Goal: Navigation & Orientation: Find specific page/section

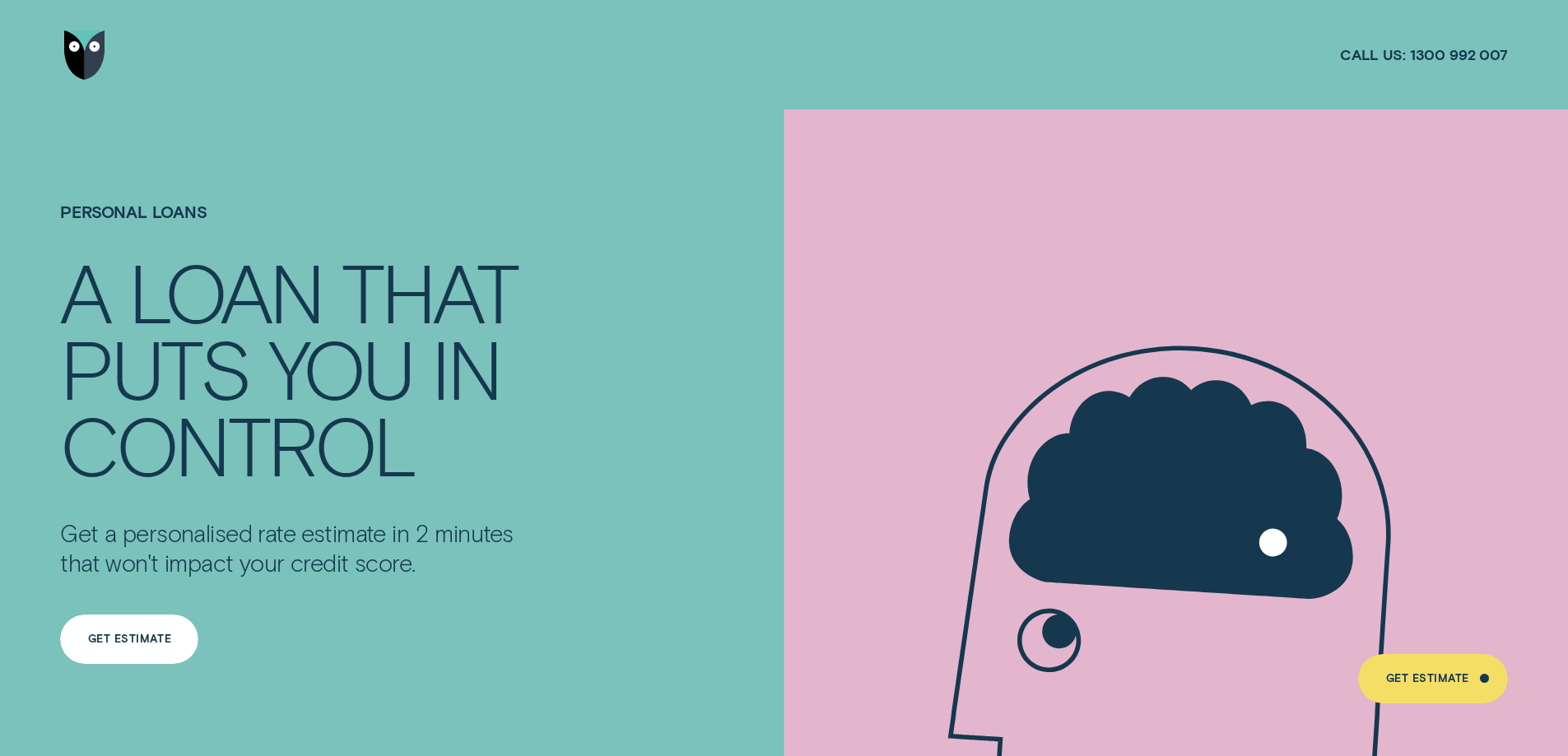
click at [130, 640] on div "Get Estimate" at bounding box center [129, 639] width 83 height 10
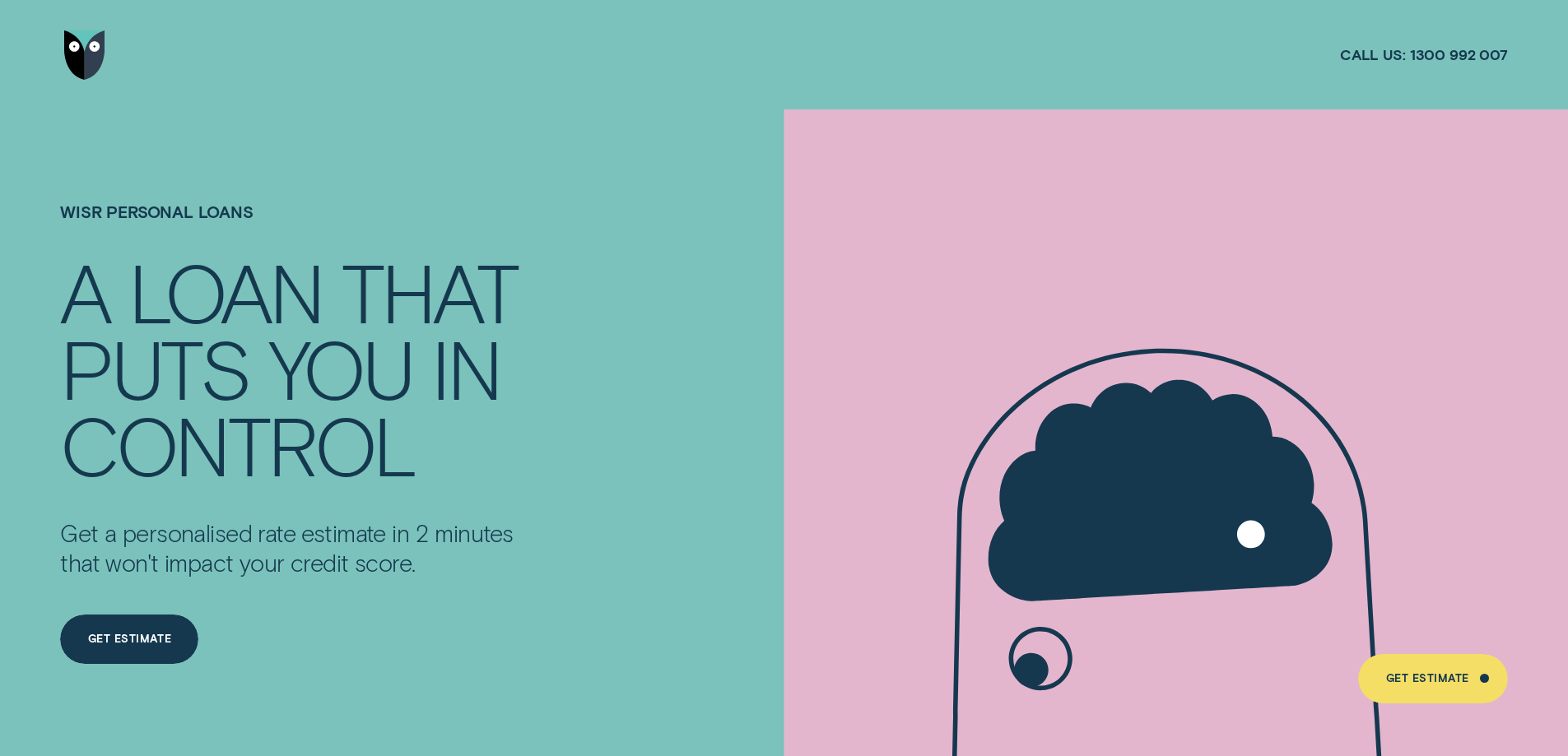
click at [79, 51] on img "Go to home page" at bounding box center [85, 55] width 41 height 49
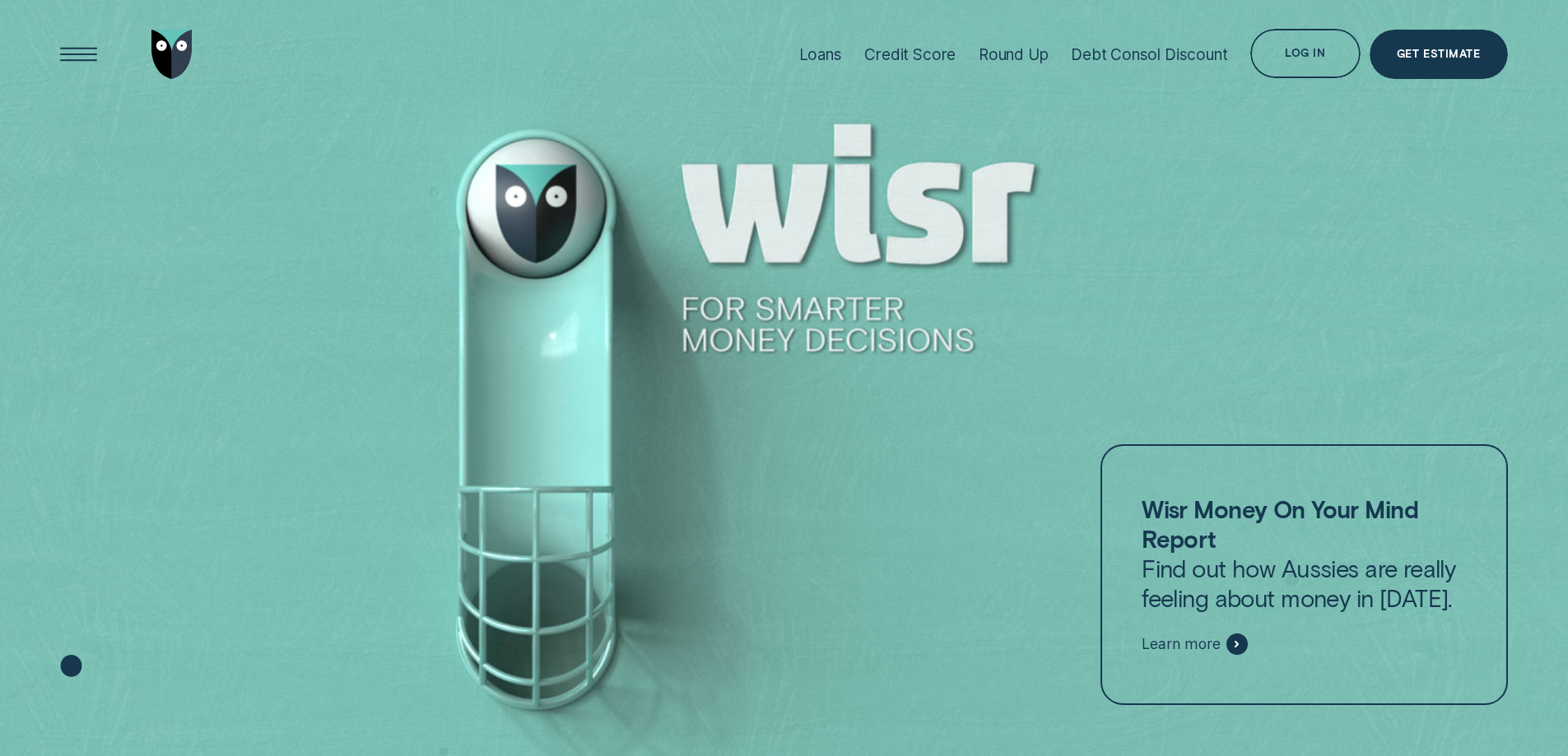
click at [1188, 172] on div at bounding box center [784, 378] width 1568 height 757
click at [1301, 48] on div "Log in" at bounding box center [1305, 53] width 40 height 10
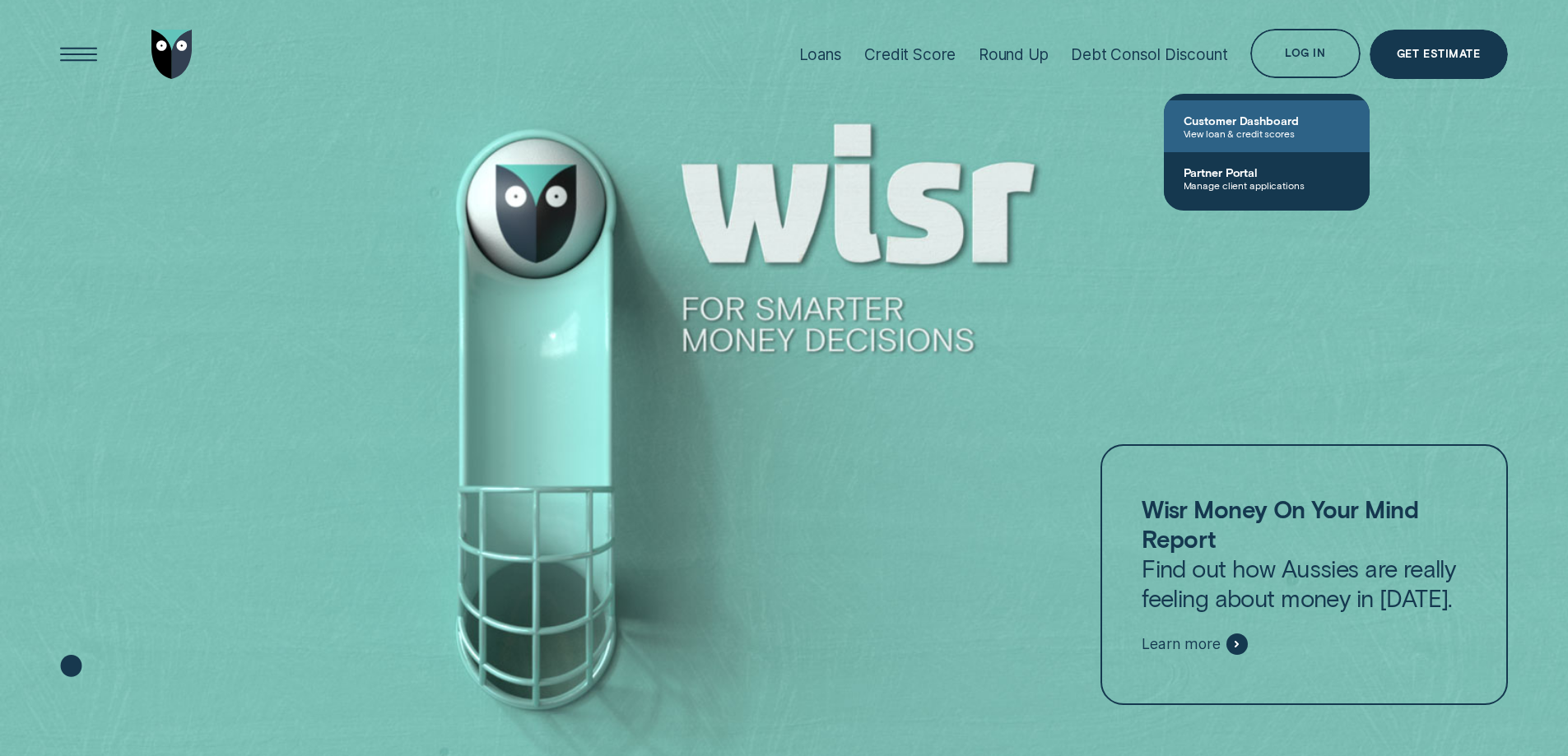
click at [1226, 121] on span "Customer Dashboard" at bounding box center [1266, 120] width 167 height 14
